Goal: Task Accomplishment & Management: Use online tool/utility

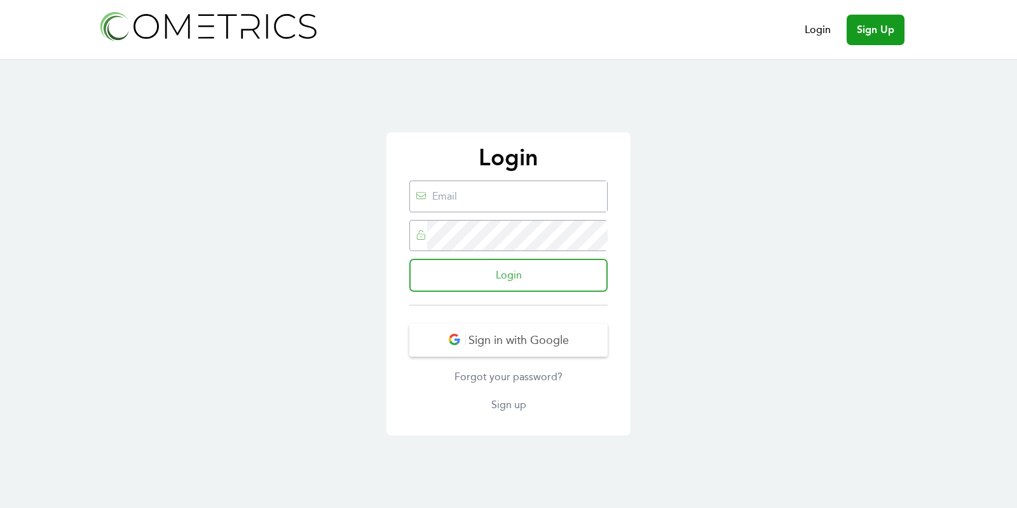
type input "ed@cometrics.io"
click at [503, 275] on input "Login" at bounding box center [508, 275] width 198 height 33
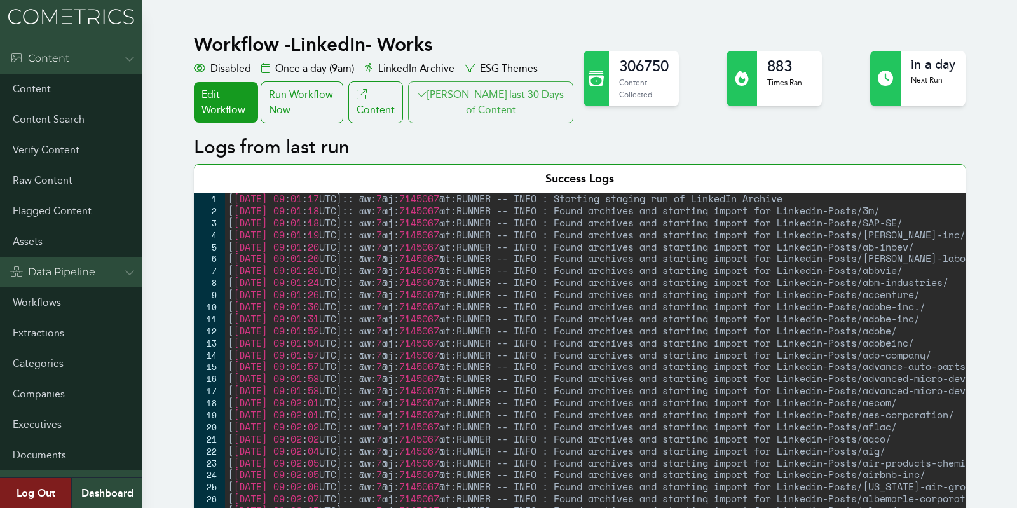
click at [509, 88] on button "[PERSON_NAME] last 30 Days of Content" at bounding box center [490, 102] width 165 height 42
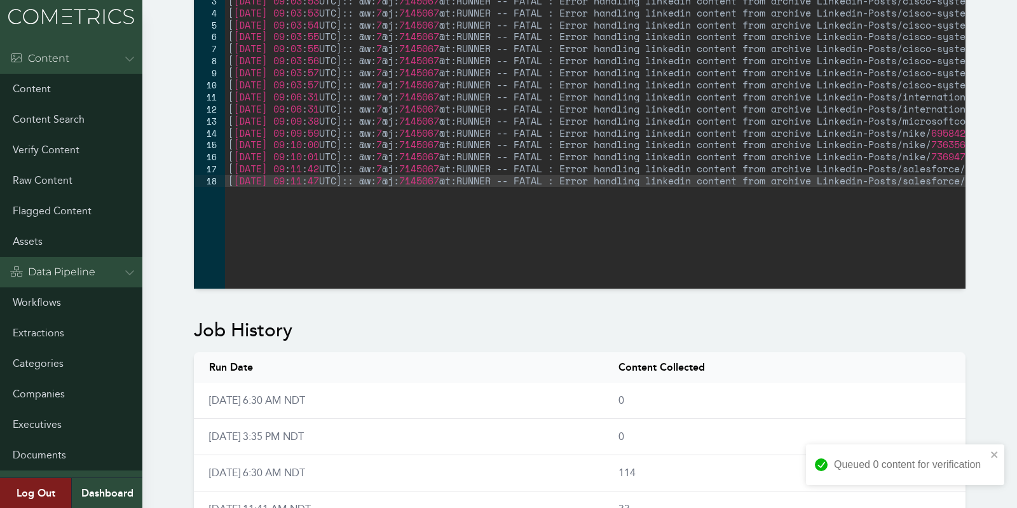
scroll to position [748, 0]
